Goal: Task Accomplishment & Management: Manage account settings

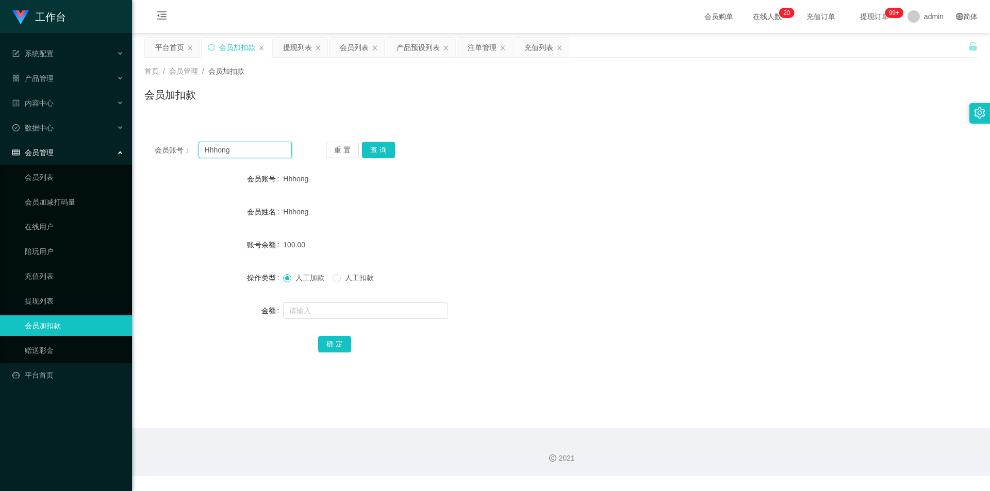
drag, startPoint x: 26, startPoint y: 139, endPoint x: 16, endPoint y: 139, distance: 10.3
click at [17, 139] on section "工作台 系统配置 产品管理 产品列表 产品预设列表 开奖记录 注单管理 即时注单 内容中心 站内信 公告列表 活动列表 数据中心 员工统计 团队统计 会员管理…" at bounding box center [495, 238] width 990 height 476
click at [371, 147] on button "查 询" at bounding box center [378, 150] width 33 height 17
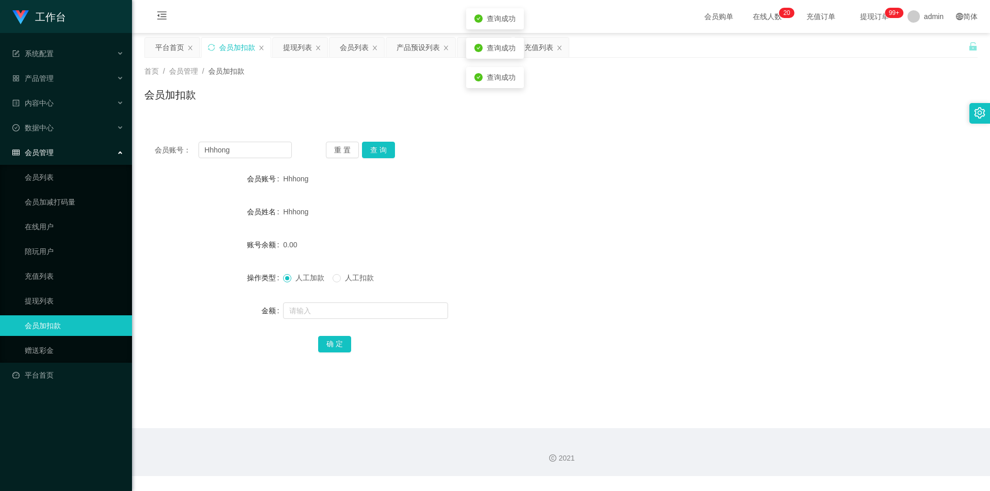
drag, startPoint x: 293, startPoint y: 44, endPoint x: 299, endPoint y: 93, distance: 48.8
click at [293, 44] on div "提现列表" at bounding box center [297, 48] width 29 height 20
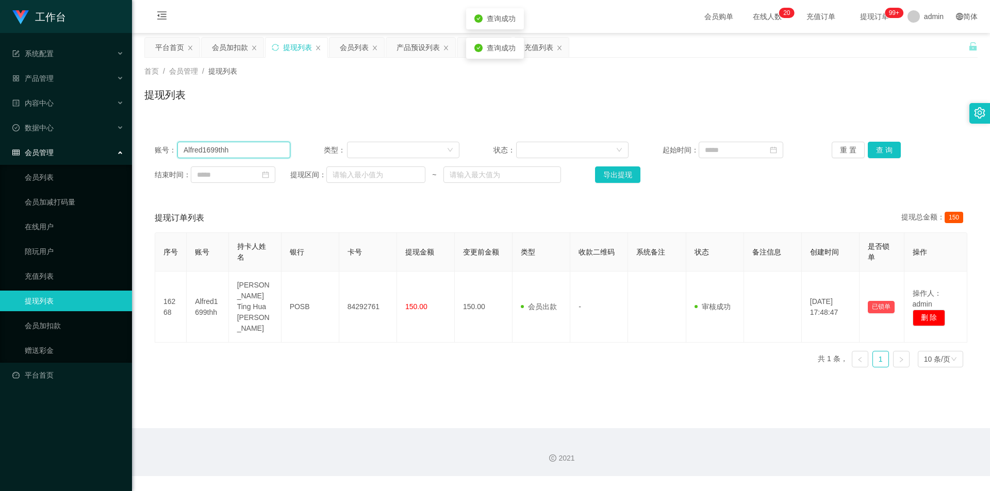
drag, startPoint x: 238, startPoint y: 144, endPoint x: 110, endPoint y: 139, distance: 128.0
click at [0, 137] on section "工作台 系统配置 产品管理 产品列表 产品预设列表 开奖记录 注单管理 即时注单 内容中心 站内信 公告列表 活动列表 数据中心 员工统计 团队统计 会员管理…" at bounding box center [495, 238] width 990 height 476
paste input "Hhhong"
click at [876, 146] on button "查 询" at bounding box center [884, 150] width 33 height 17
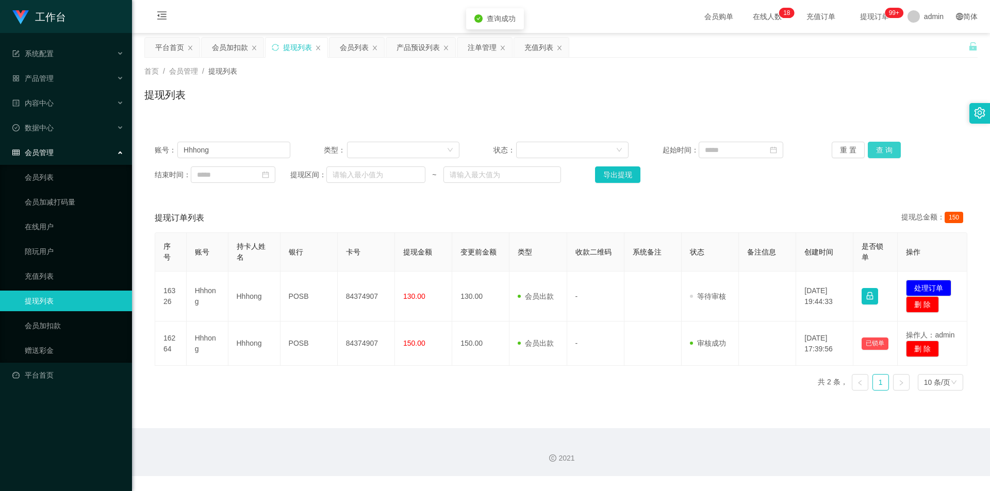
click at [876, 146] on button "查 询" at bounding box center [884, 150] width 33 height 17
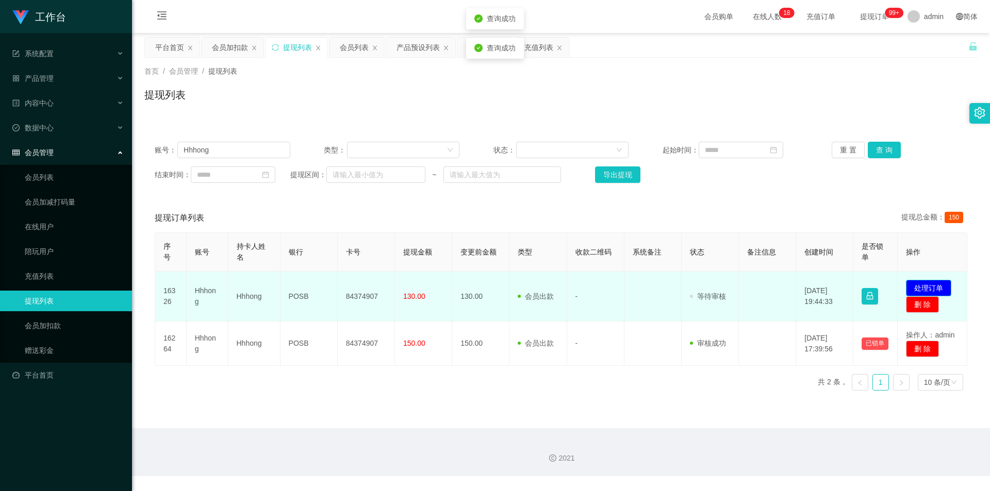
click at [921, 284] on button "处理订单" at bounding box center [928, 288] width 45 height 17
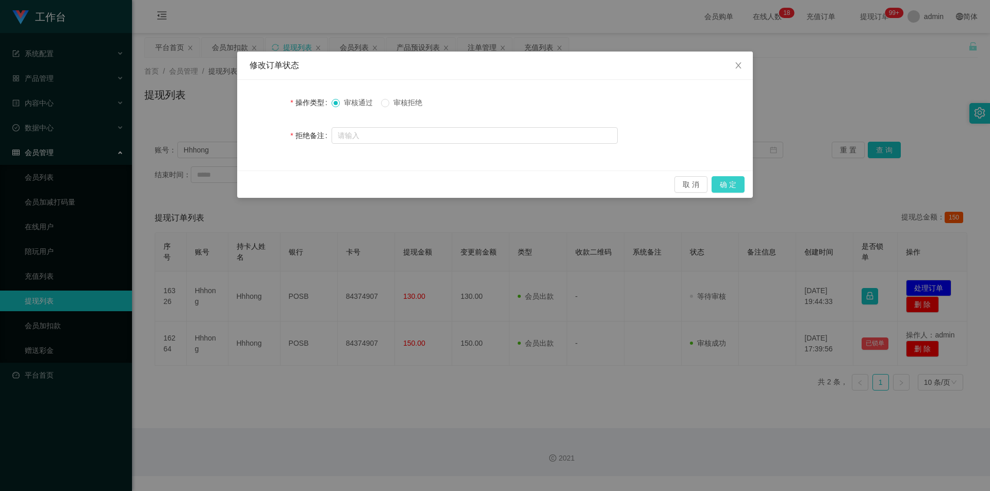
click at [735, 187] on button "确 定" at bounding box center [728, 184] width 33 height 17
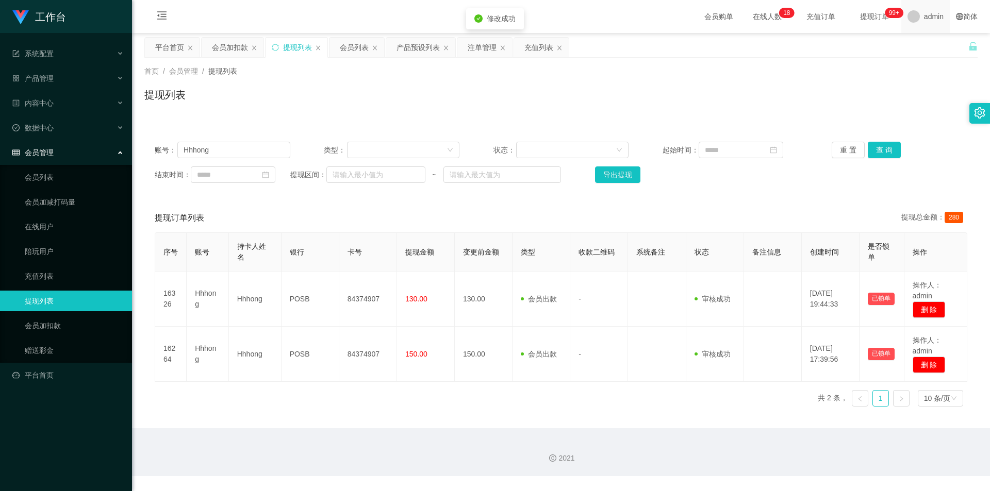
drag, startPoint x: 845, startPoint y: 90, endPoint x: 915, endPoint y: 1, distance: 113.5
click at [849, 86] on div "首页 / 会员管理 / 提现列表 / 提现列表" at bounding box center [560, 88] width 833 height 45
drag, startPoint x: 224, startPoint y: 149, endPoint x: 20, endPoint y: 133, distance: 204.3
click at [0, 133] on section "工作台 系统配置 产品管理 产品列表 产品预设列表 开奖记录 注单管理 即时注单 内容中心 站内信 公告列表 活动列表 数据中心 员工统计 团队统计 会员管理…" at bounding box center [495, 238] width 990 height 476
paste input "Alfred1699thh"
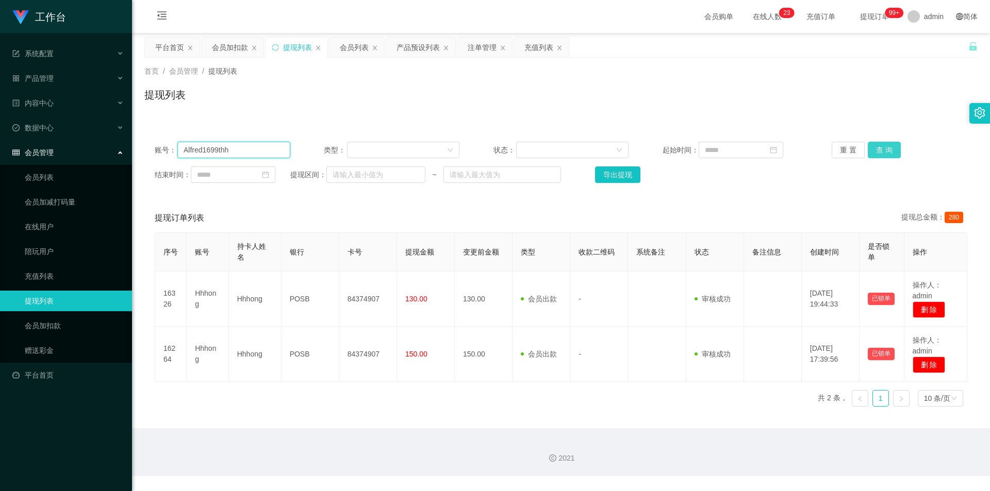
type input "Alfred1699thh"
click at [874, 145] on button "查 询" at bounding box center [884, 150] width 33 height 17
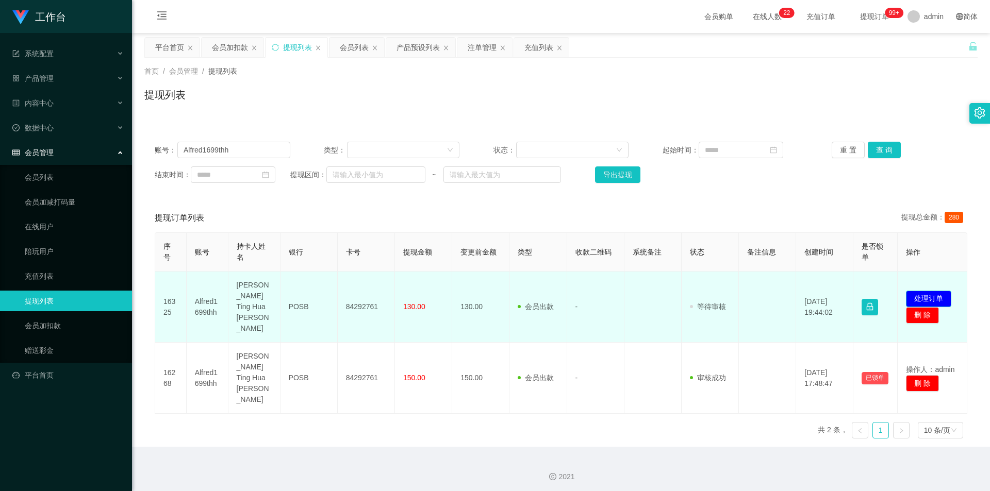
click at [916, 291] on button "处理订单" at bounding box center [928, 299] width 45 height 17
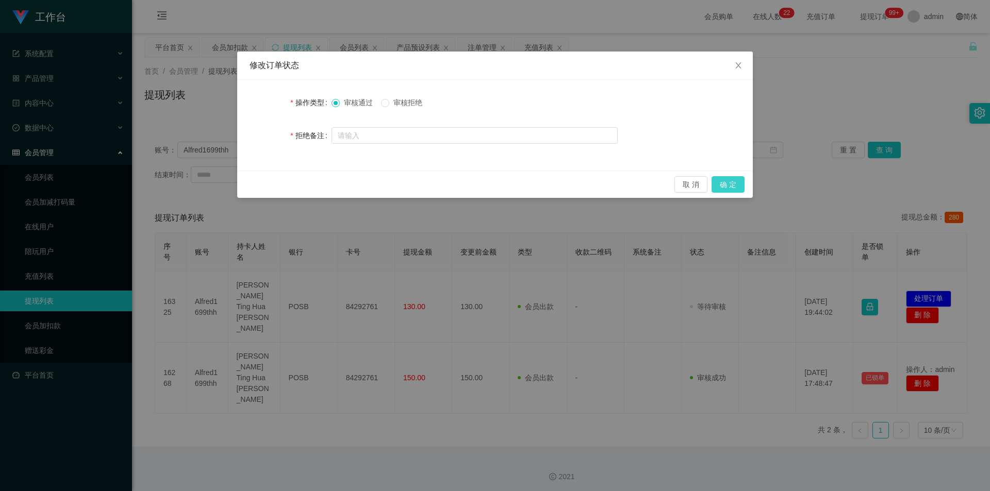
click at [736, 182] on button "确 定" at bounding box center [728, 184] width 33 height 17
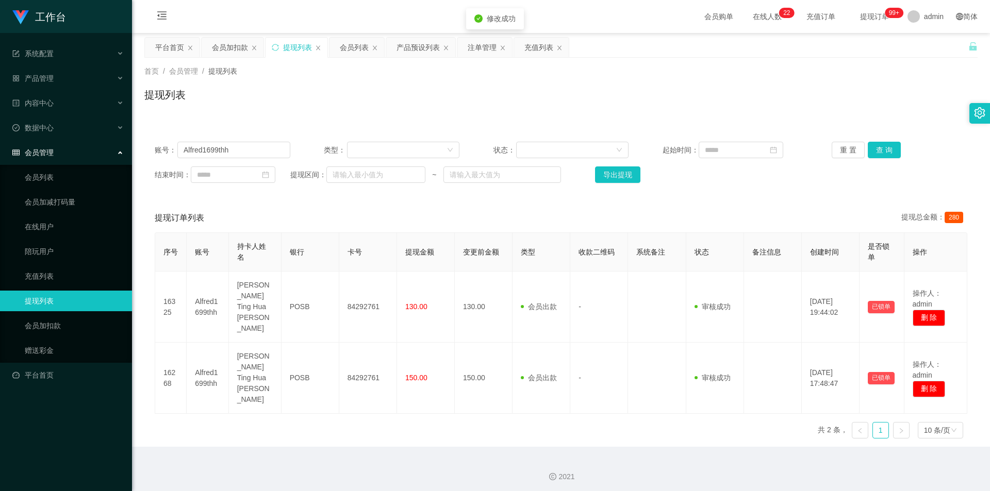
drag, startPoint x: 856, startPoint y: 85, endPoint x: 883, endPoint y: 53, distance: 41.7
click at [856, 85] on div "首页 / 会员管理 / 提现列表 / 提现列表" at bounding box center [560, 88] width 833 height 45
drag, startPoint x: 555, startPoint y: 25, endPoint x: 616, endPoint y: 7, distance: 63.5
click at [556, 25] on div "会员购单 在线人数 0 1 2 3 4 5 6 7 8 9 0 1 2 3 4 5 6 7 8 9 0 1 2 3 4 5 6 7 8 9 0 1 2 3 4…" at bounding box center [561, 17] width 858 height 34
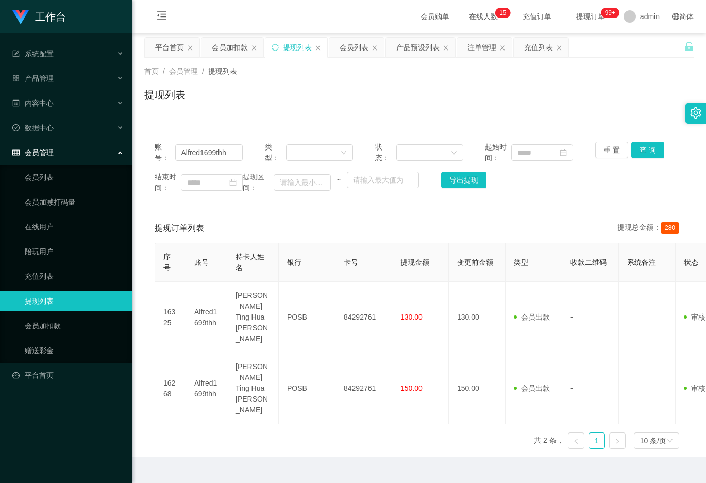
click at [288, 104] on div "提现列表" at bounding box center [419, 99] width 550 height 24
drag, startPoint x: 423, startPoint y: 85, endPoint x: 695, endPoint y: 37, distance: 275.9
click at [435, 91] on div "首页 / 会员管理 / 提现列表 / 提现列表" at bounding box center [419, 88] width 550 height 45
